Goal: Information Seeking & Learning: Learn about a topic

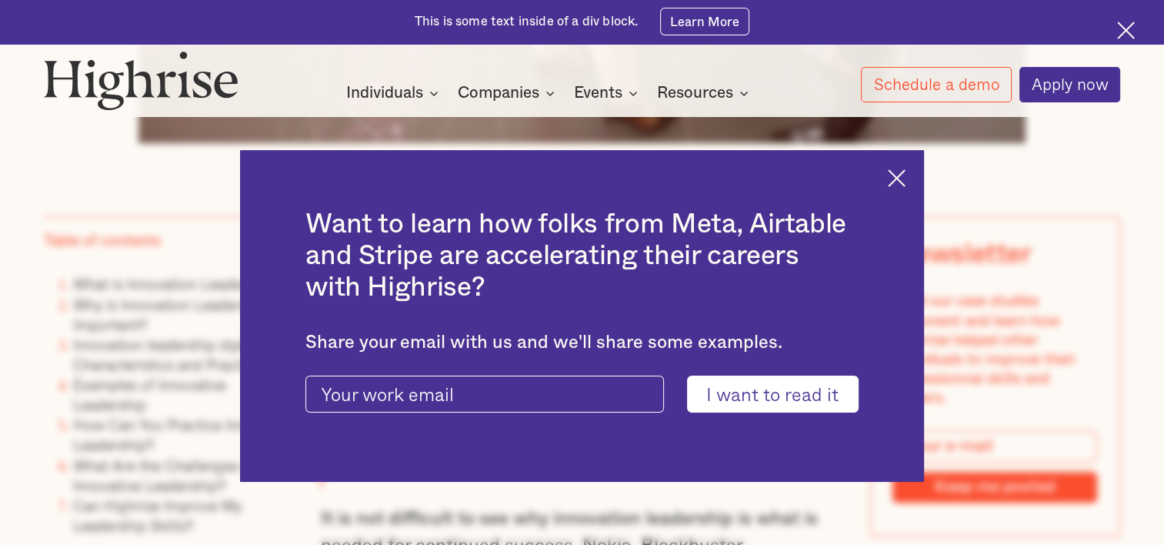
scroll to position [1022, 0]
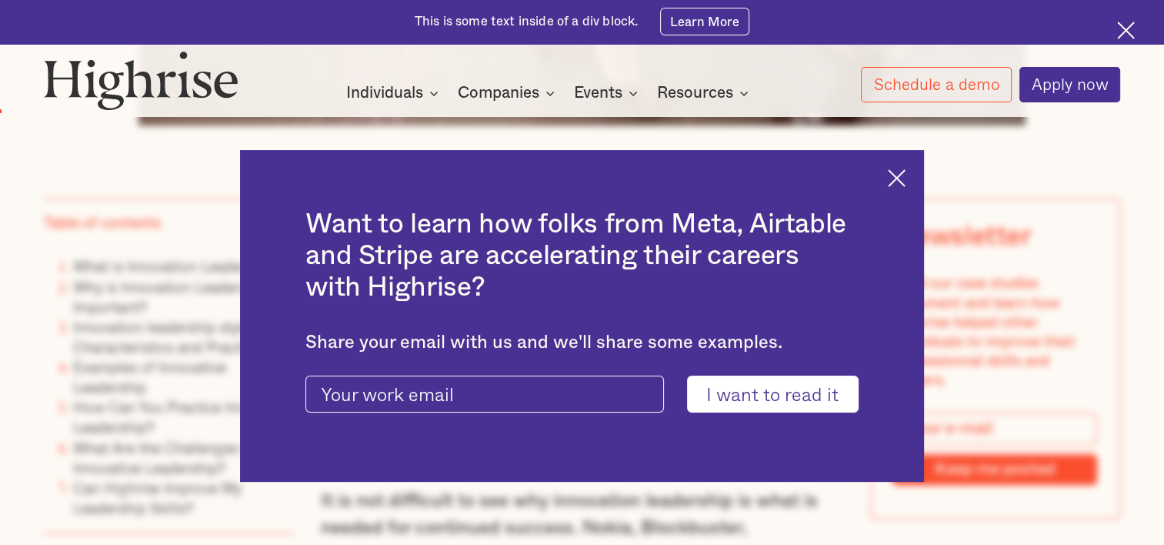
click at [903, 186] on div "Want to learn how folks from Meta, Airtable and Stripe are accelerating their c…" at bounding box center [582, 316] width 684 height 332
click at [906, 177] on img at bounding box center [897, 178] width 18 height 18
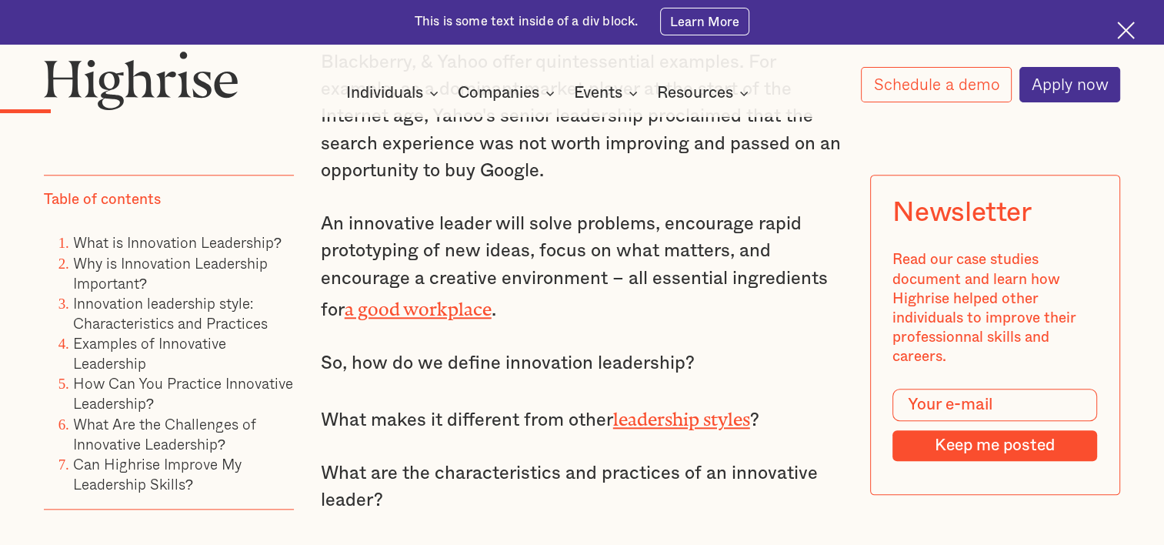
scroll to position [1533, 0]
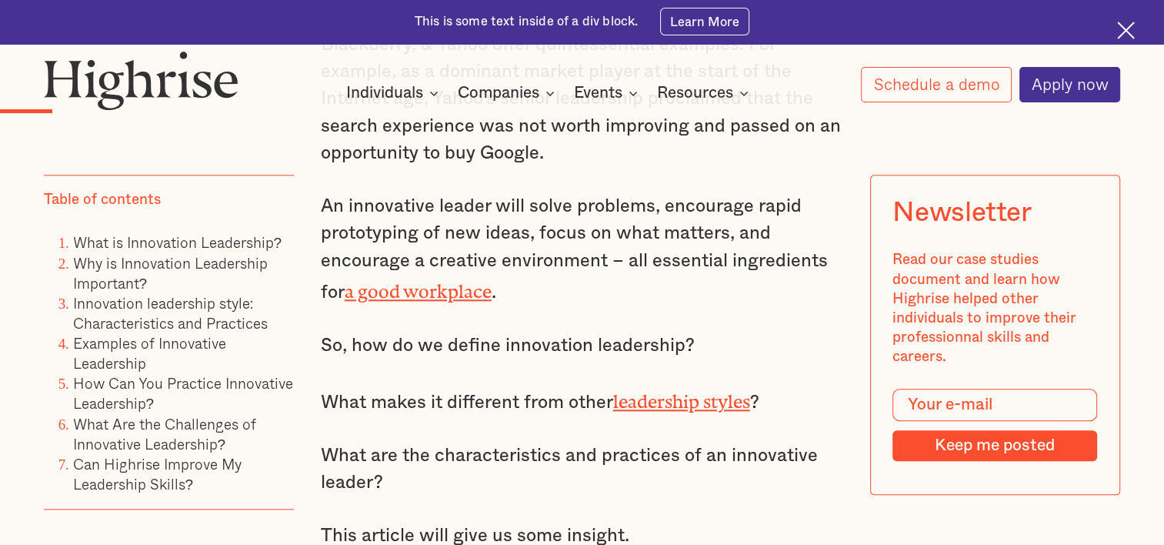
click at [706, 58] on div "How It Works Individuals Programs 1 Highrise Leader A 6-month program to grow l…" at bounding box center [582, 77] width 1164 height 52
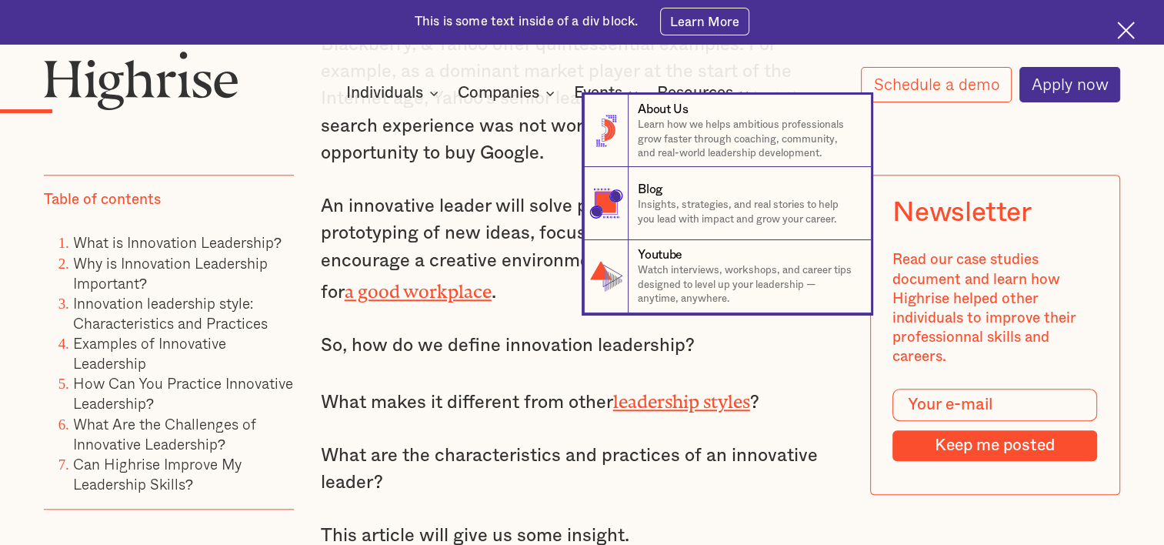
click at [386, 183] on nav "8 About Us Learn how we helps ambitious professionals grow faster through coach…" at bounding box center [582, 204] width 1164 height 219
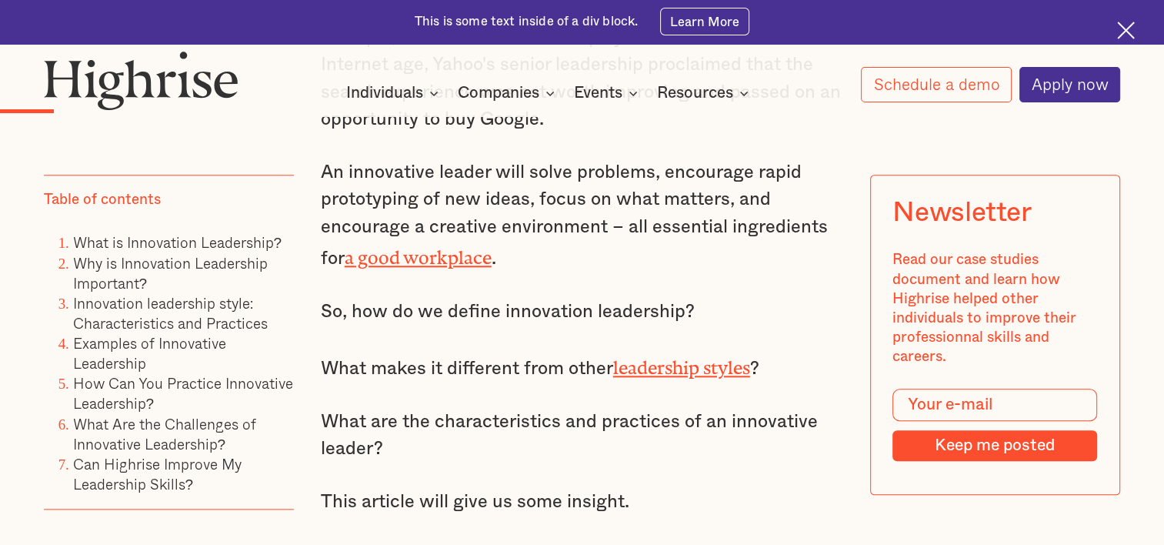
scroll to position [1584, 0]
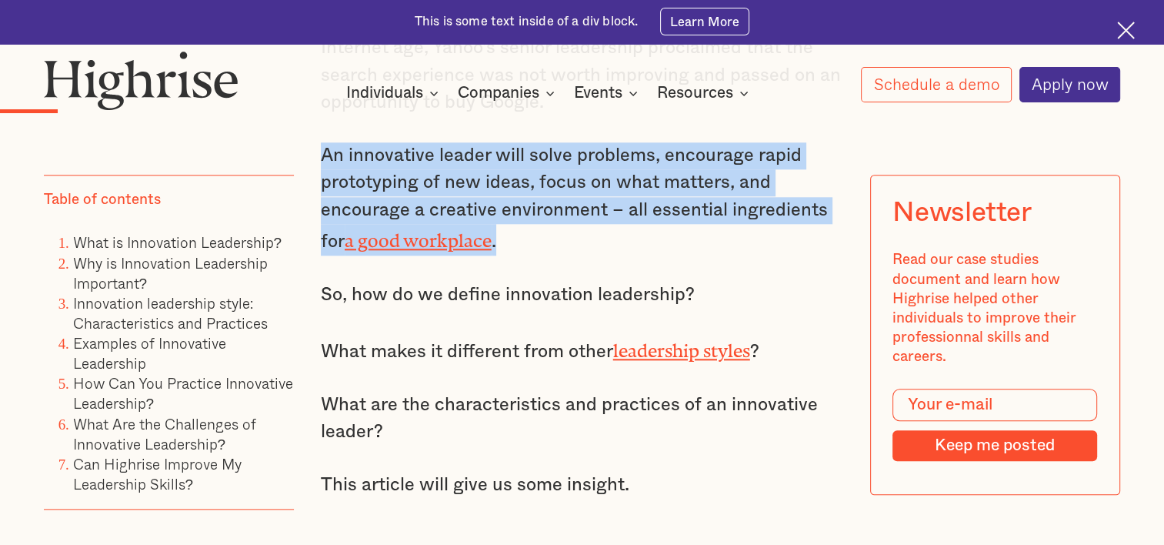
drag, startPoint x: 319, startPoint y: 162, endPoint x: 520, endPoint y: 240, distance: 215.4
click at [520, 240] on p "An innovative leader will solve problems, encourage rapid prototyping of new id…" at bounding box center [582, 199] width 523 height 114
copy p "An innovative leader will solve problems, encourage rapid prototyping of new id…"
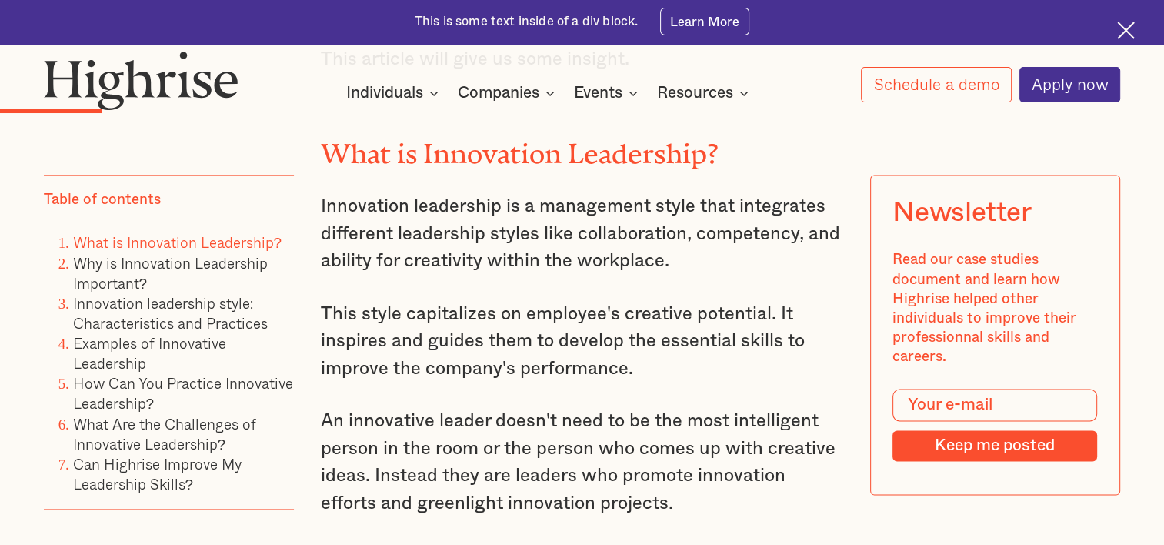
scroll to position [2044, 0]
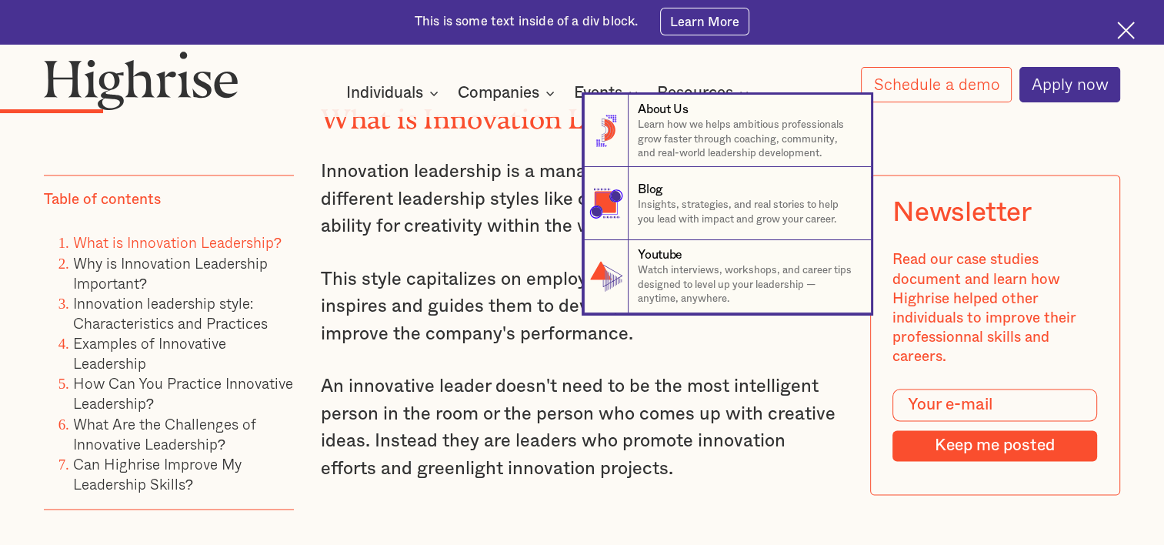
click at [378, 260] on nav "8 About Us Learn how we helps ambitious professionals grow faster through coach…" at bounding box center [582, 204] width 1164 height 219
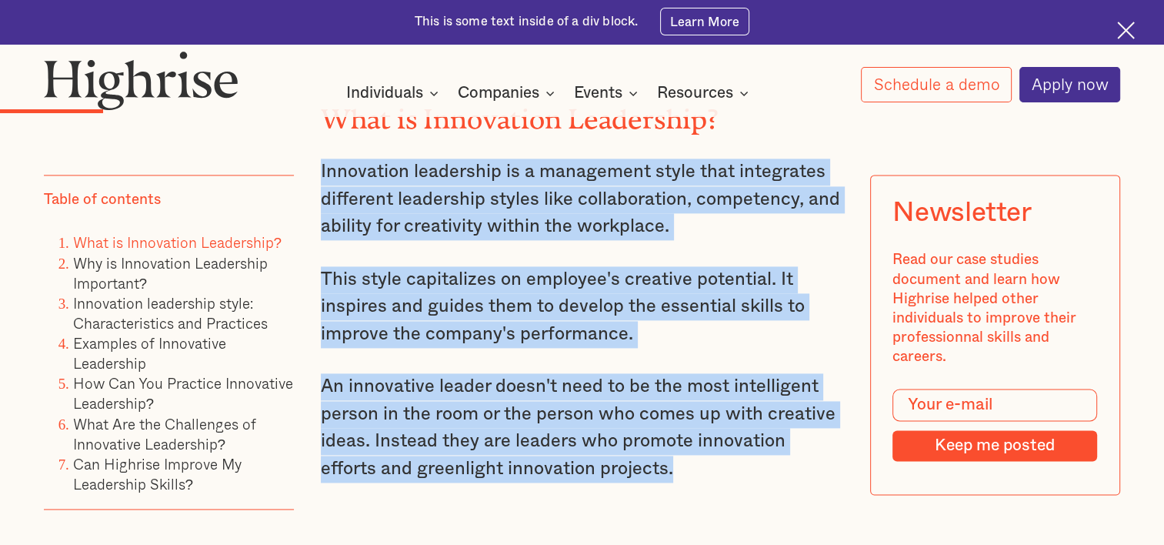
drag, startPoint x: 314, startPoint y: 175, endPoint x: 660, endPoint y: 478, distance: 459.8
copy div "Innovation leadership is a management style that integrates different leadershi…"
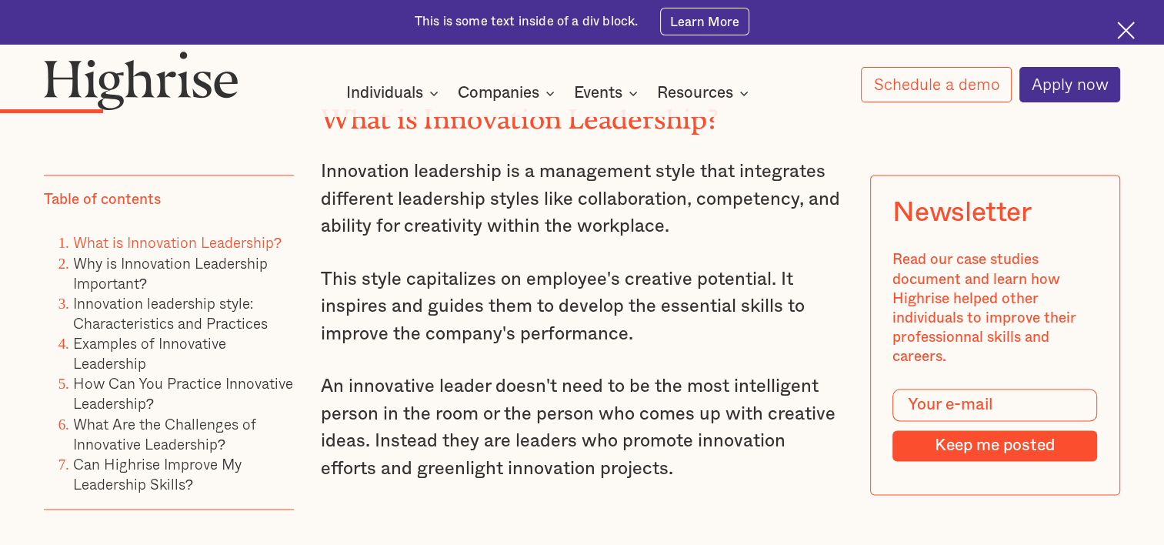
click at [1139, 299] on div at bounding box center [1128, 295] width 29 height 15
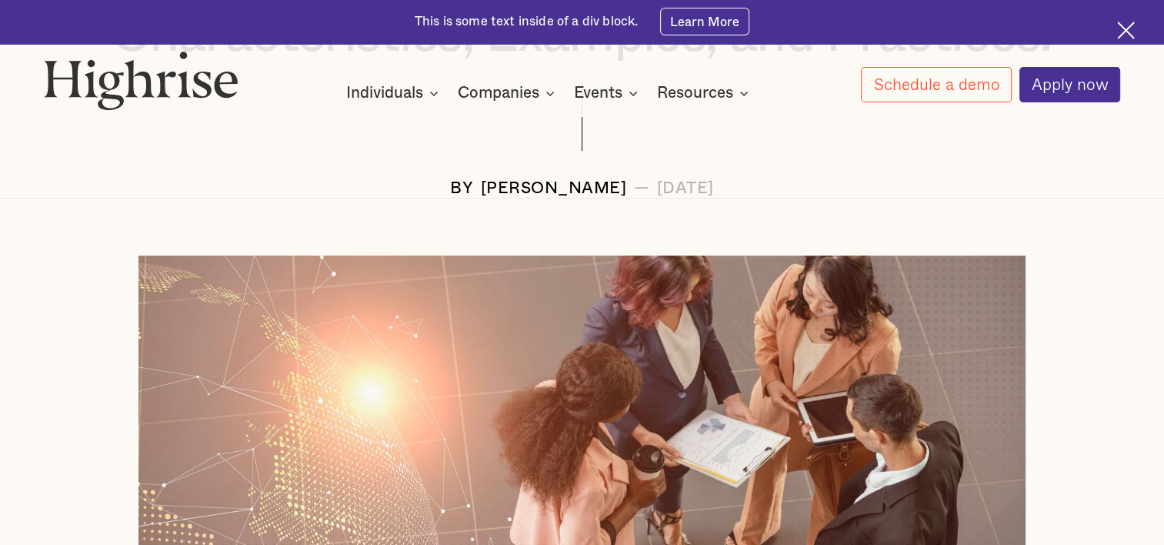
scroll to position [436, 0]
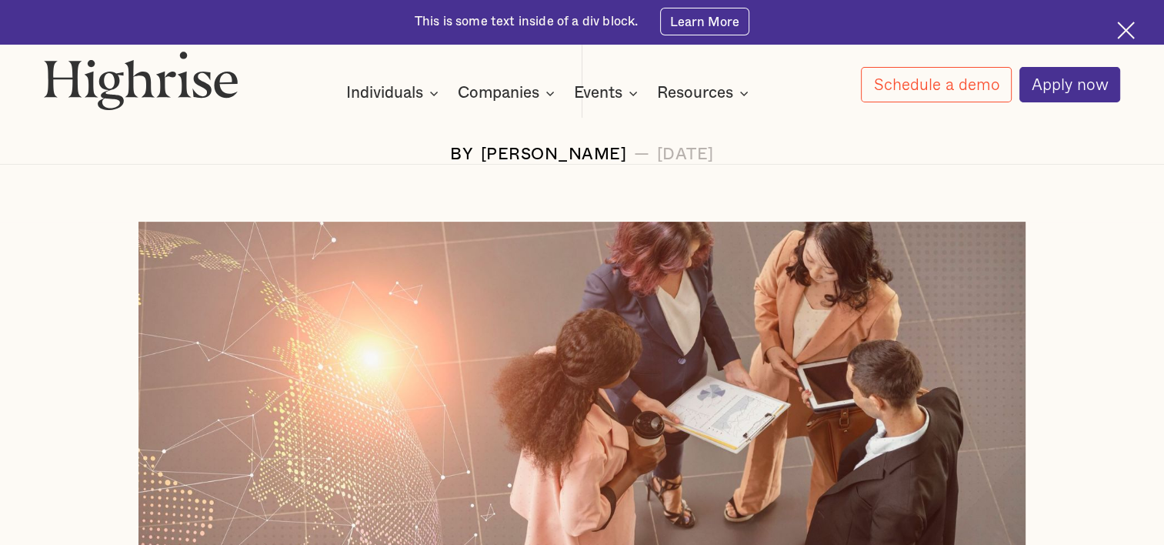
click at [1134, 336] on div at bounding box center [582, 467] width 1164 height 490
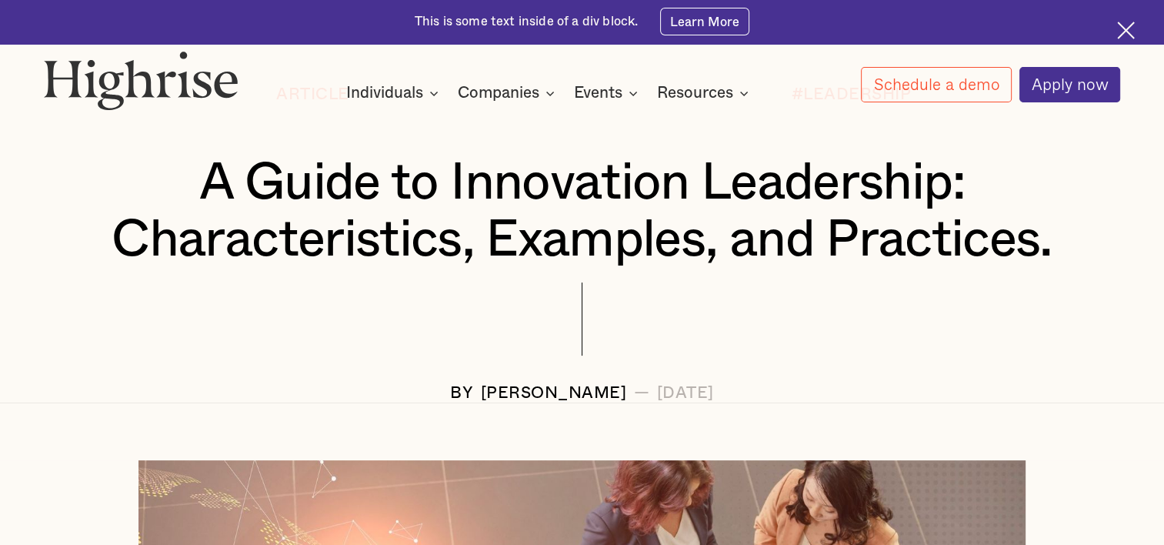
scroll to position [181, 0]
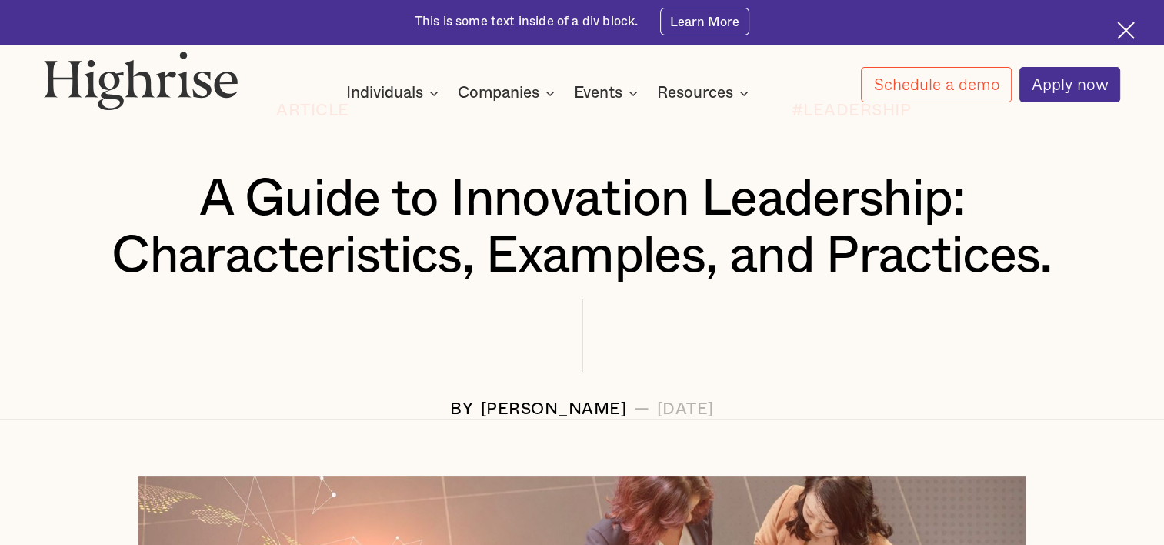
click at [1137, 233] on div "Article #LEADERSHIP A Guide to Innovation Leadership: Characteristics, Examples…" at bounding box center [582, 260] width 1164 height 316
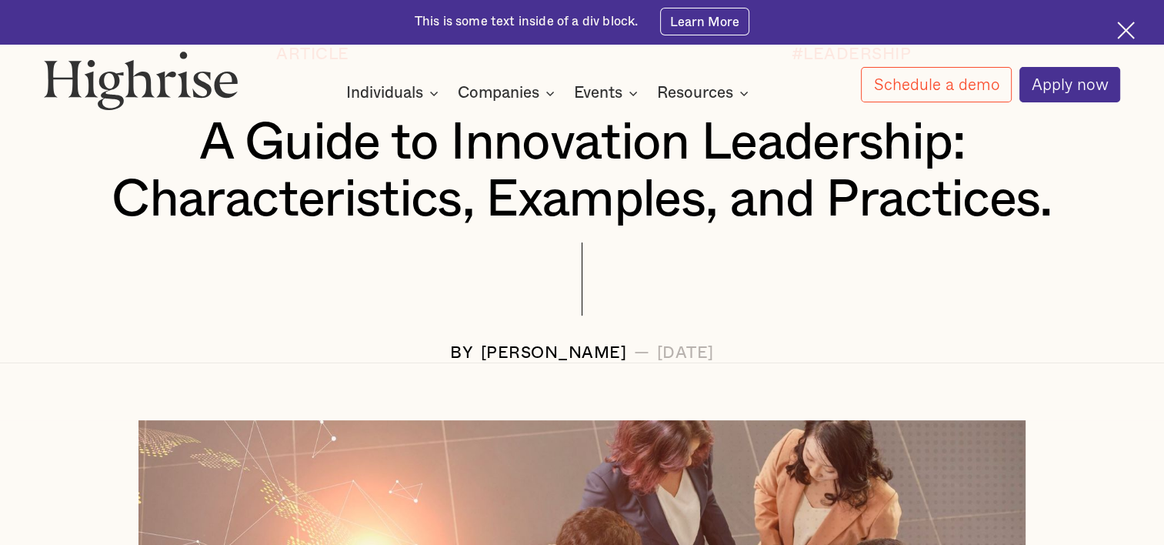
scroll to position [242, 0]
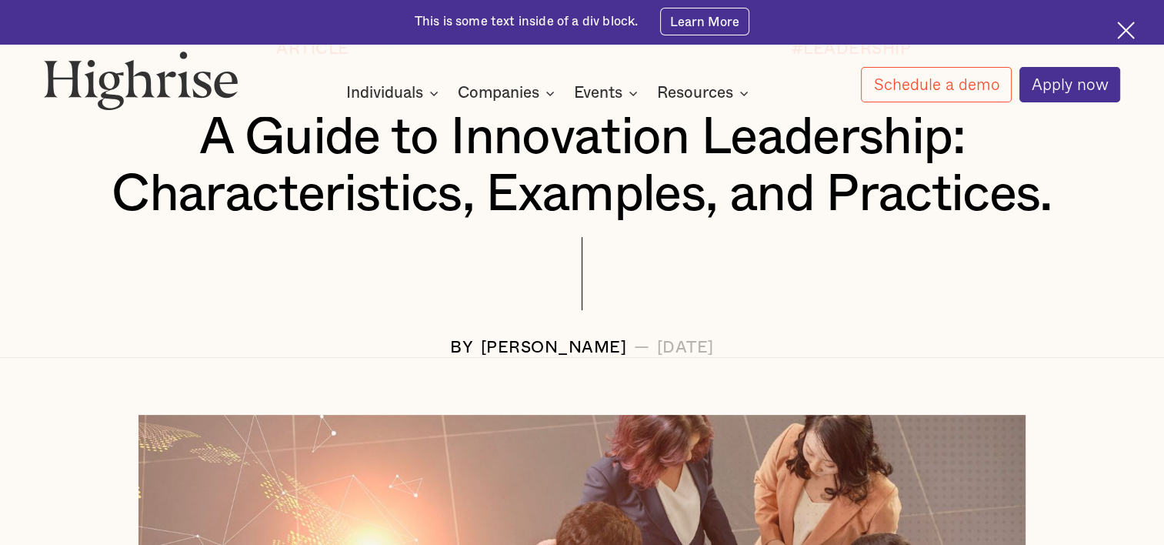
click at [1092, 326] on div at bounding box center [582, 288] width 1077 height 102
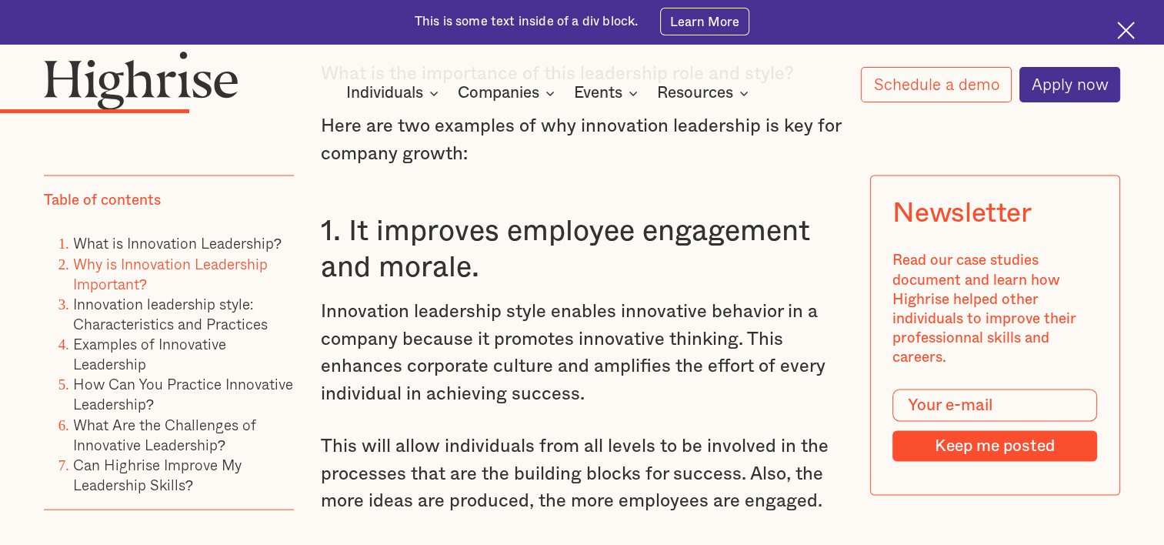
scroll to position [2916, 0]
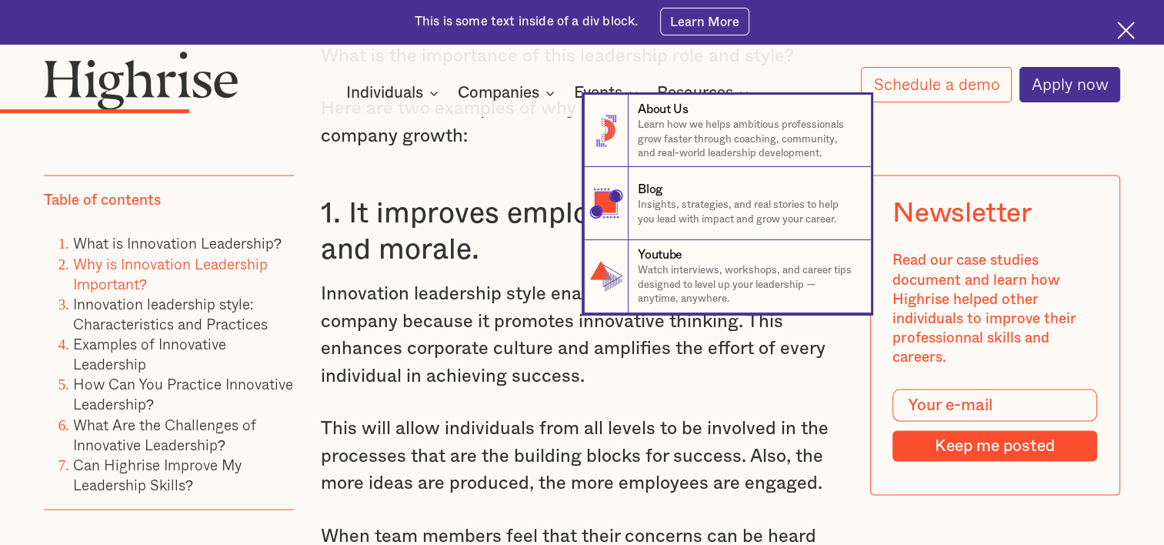
click at [477, 289] on nav "8 About Us Learn how we helps ambitious professionals grow faster through coach…" at bounding box center [582, 204] width 1164 height 219
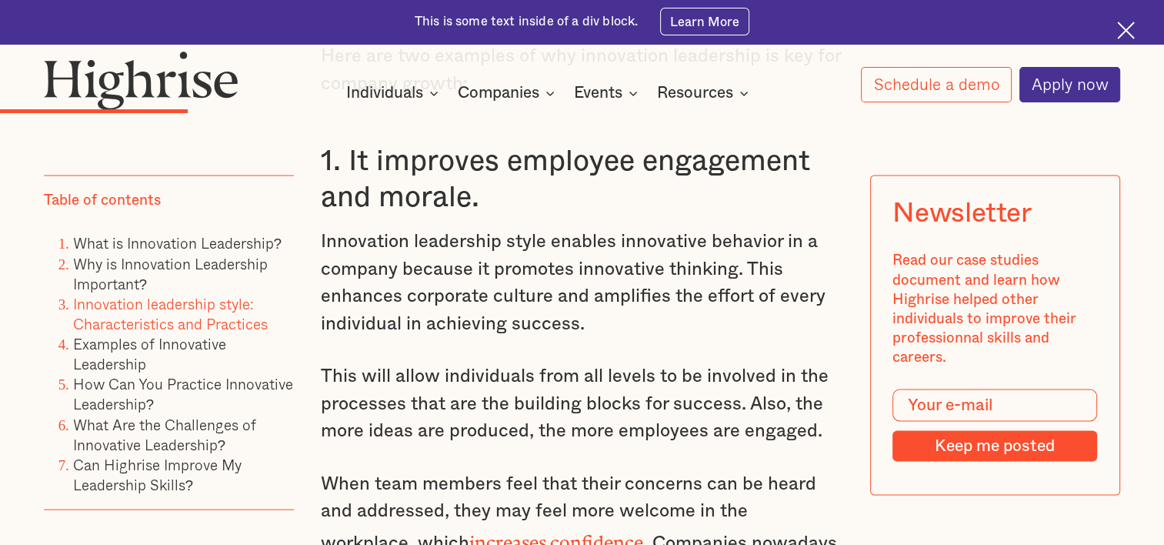
scroll to position [2950, 0]
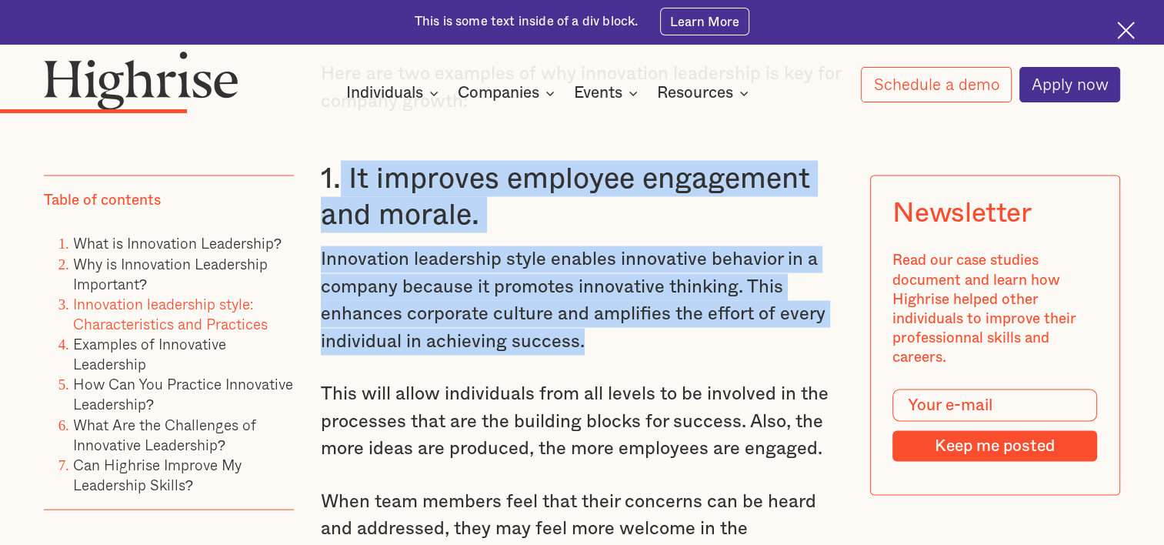
drag, startPoint x: 341, startPoint y: 191, endPoint x: 596, endPoint y: 341, distance: 296.3
copy div "It improves employee engagement and morale. Innovation leadership style enables…"
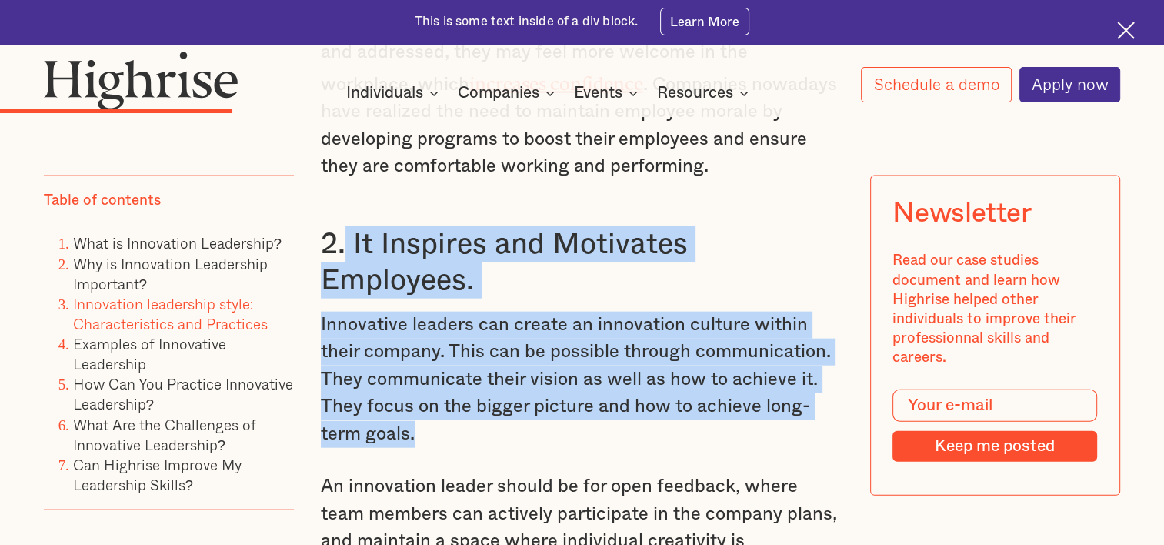
drag, startPoint x: 346, startPoint y: 253, endPoint x: 529, endPoint y: 440, distance: 261.8
copy div "It Inspires and Motivates Employees. Innovative leaders can create an innovatio…"
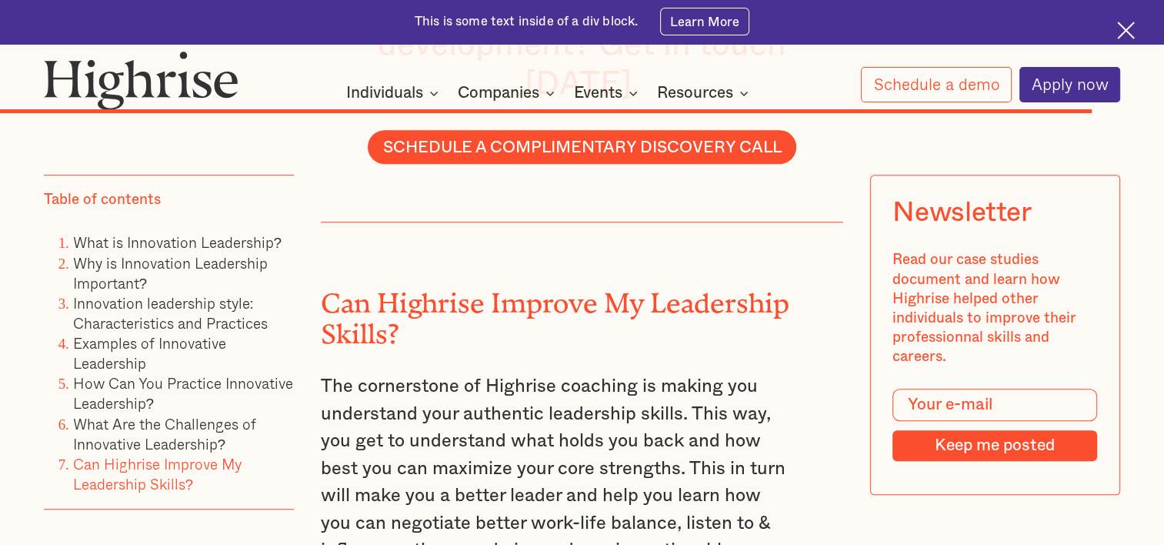
scroll to position [12525, 0]
